Goal: Task Accomplishment & Management: Complete application form

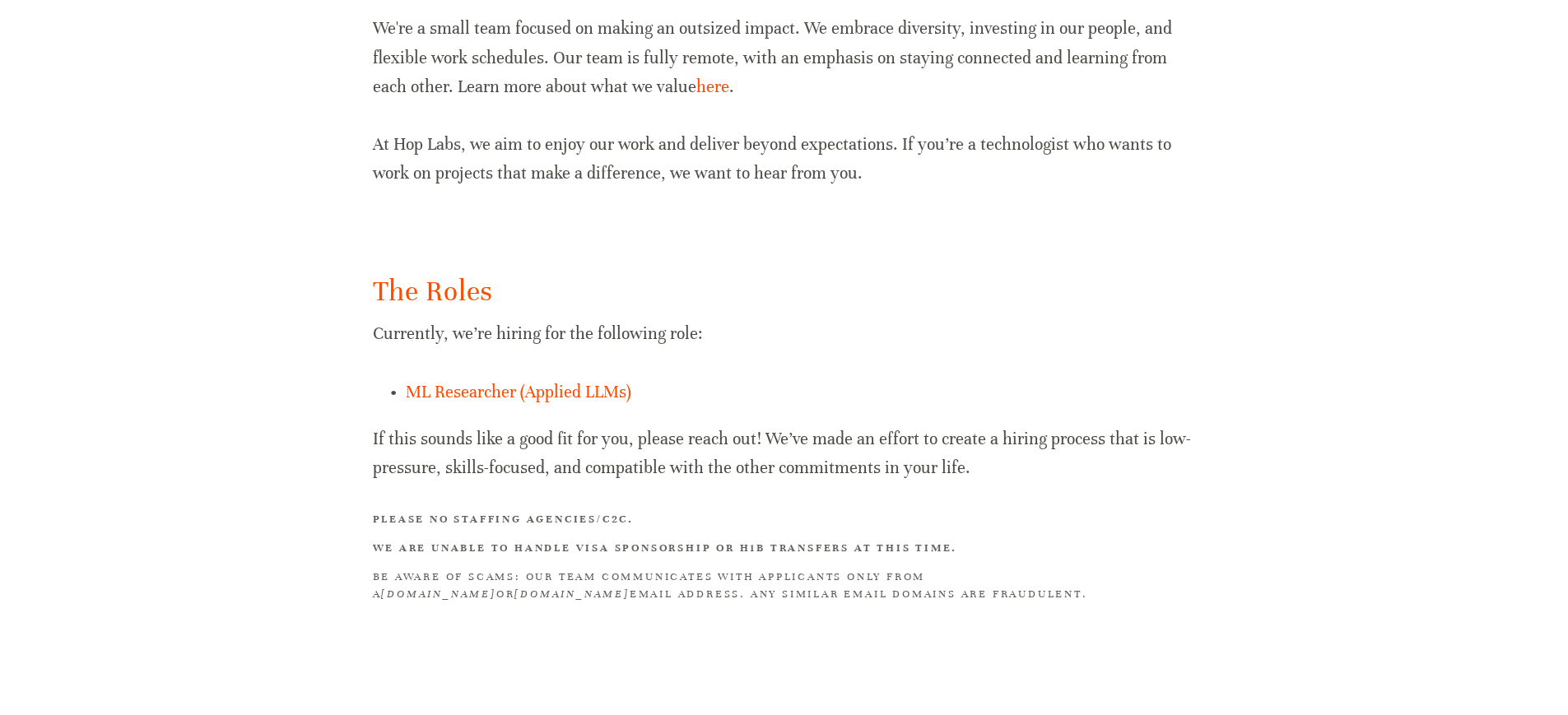
scroll to position [970, 0]
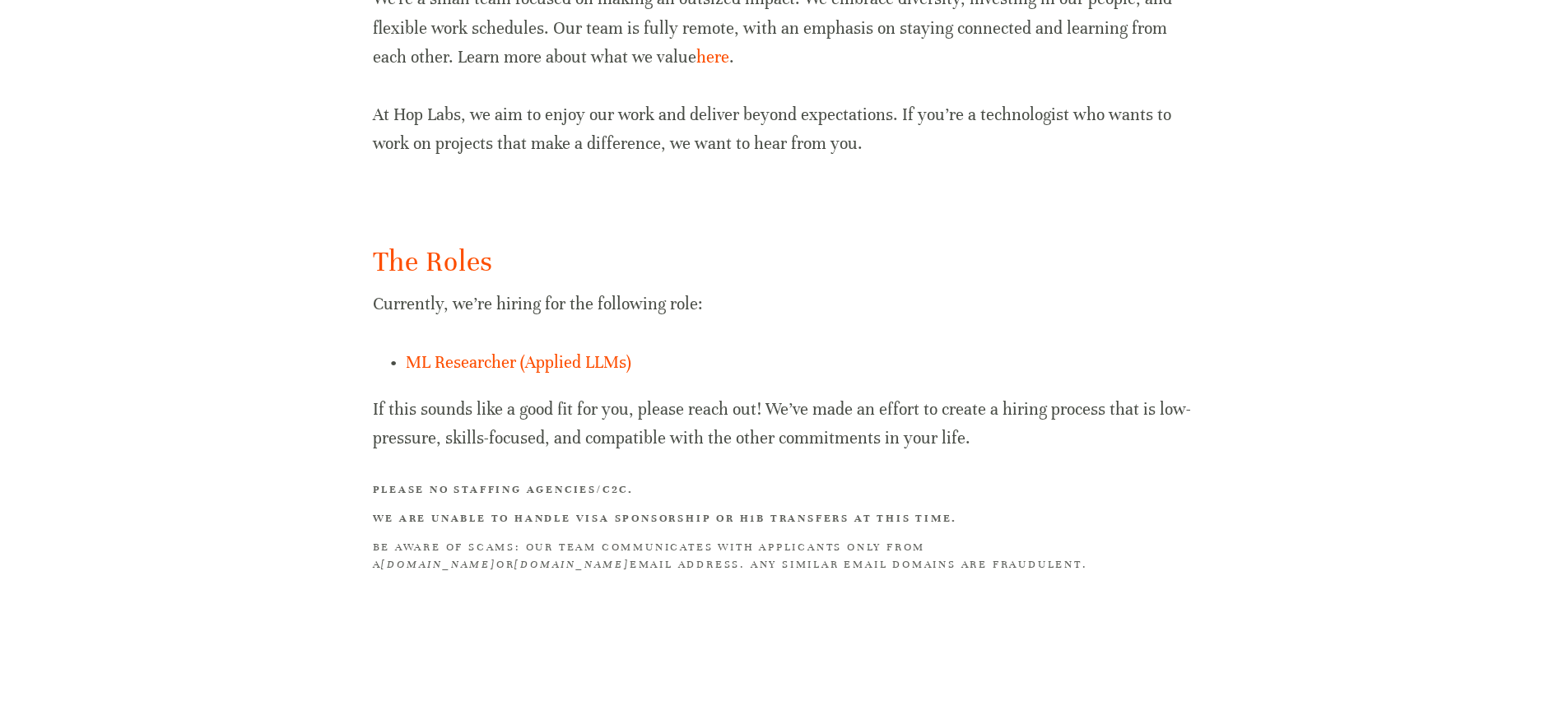
click at [477, 349] on p "ML Researcher (Applied LLMs)" at bounding box center [800, 362] width 790 height 29
click at [473, 359] on link "ML Researcher (Applied LLMs)" at bounding box center [517, 363] width 225 height 21
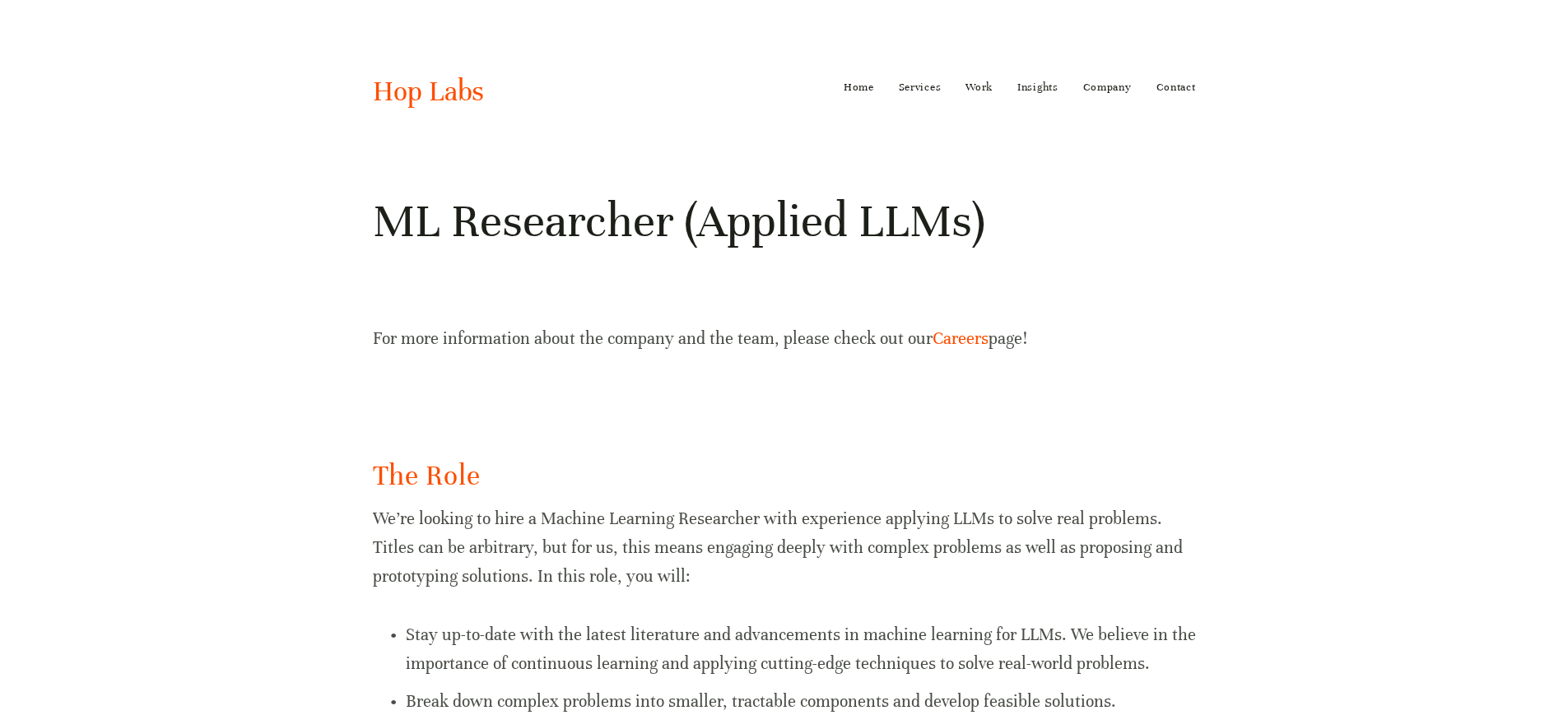
scroll to position [1329, 0]
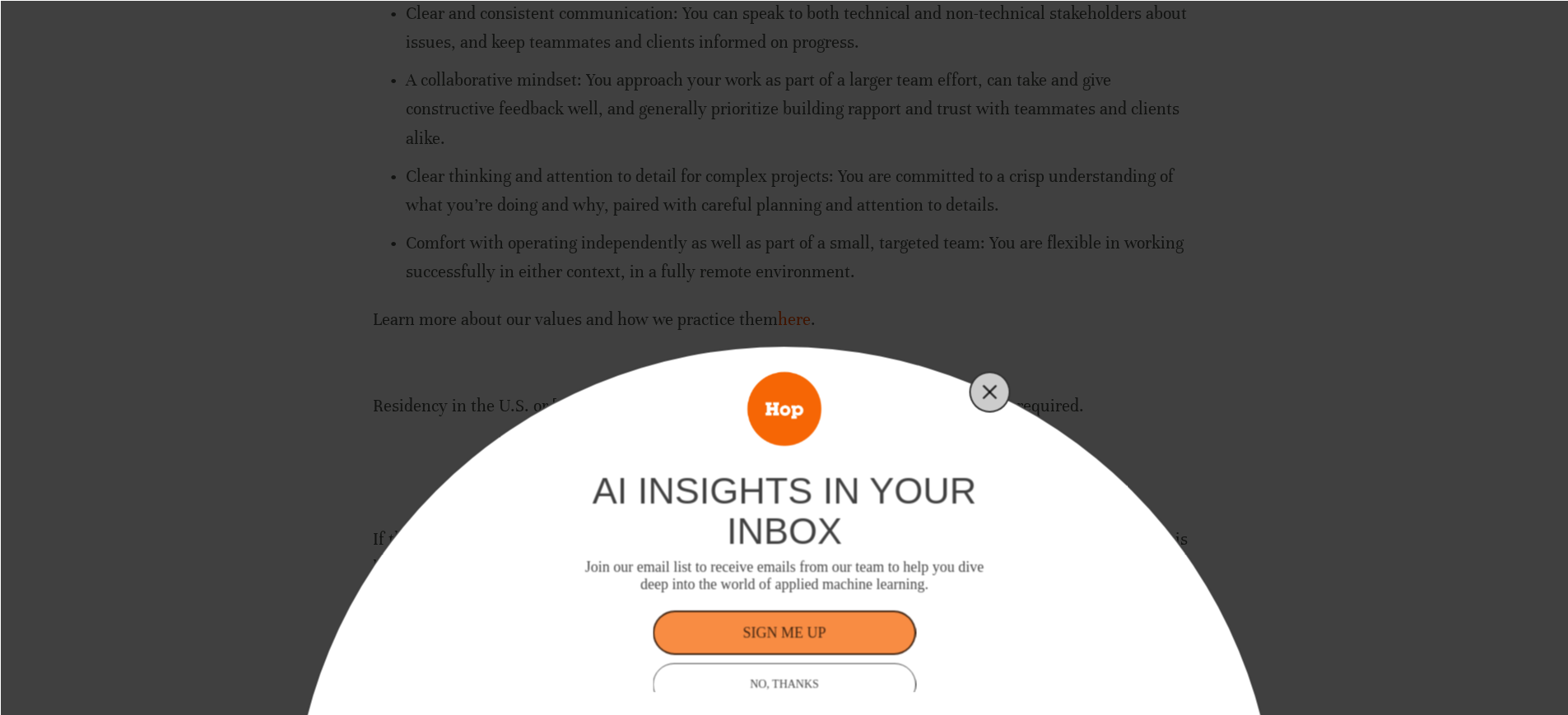
click at [987, 392] on line "Close" at bounding box center [989, 391] width 11 height 11
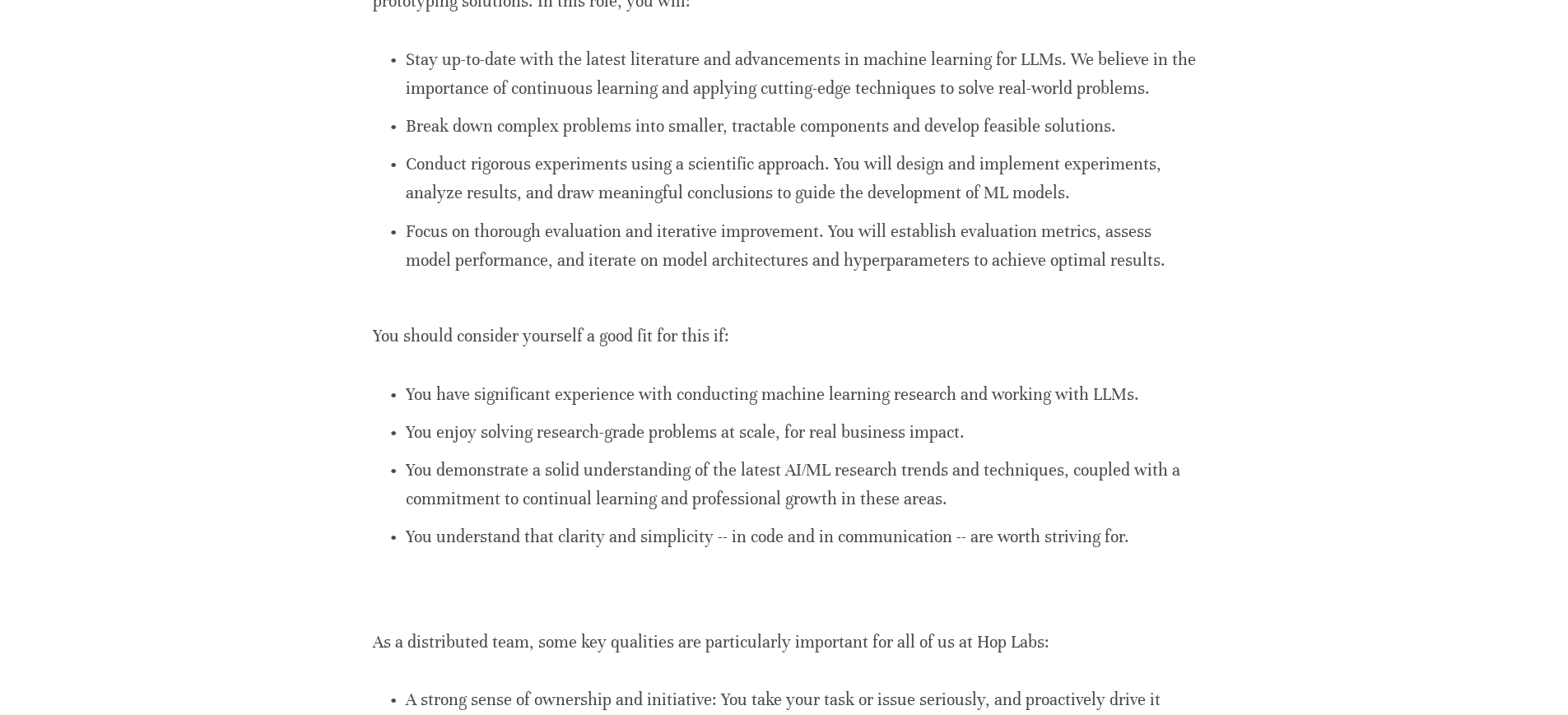
scroll to position [0, 0]
